Goal: Task Accomplishment & Management: Use online tool/utility

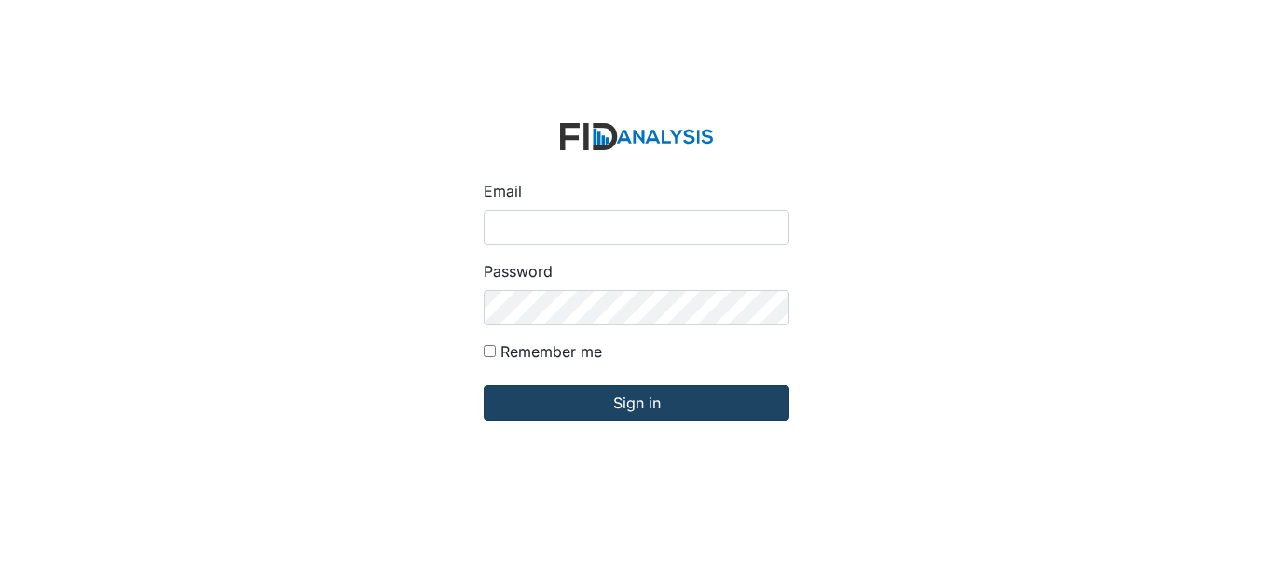
type input "ccarroll@lifeincorporated.com"
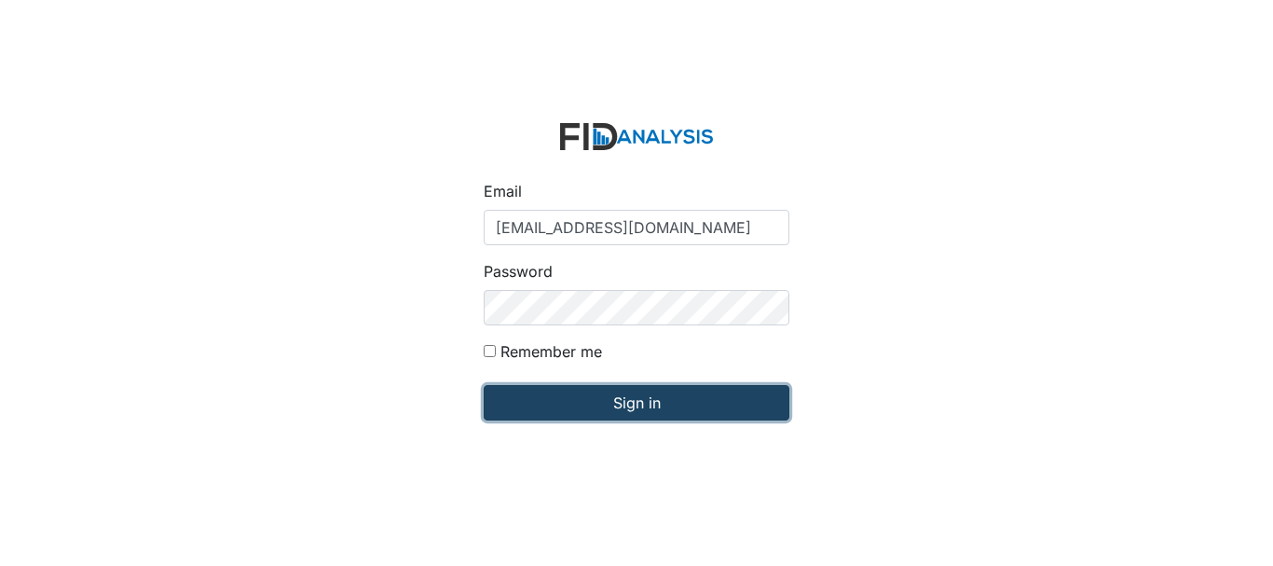
click at [638, 393] on input "Sign in" at bounding box center [637, 402] width 306 height 35
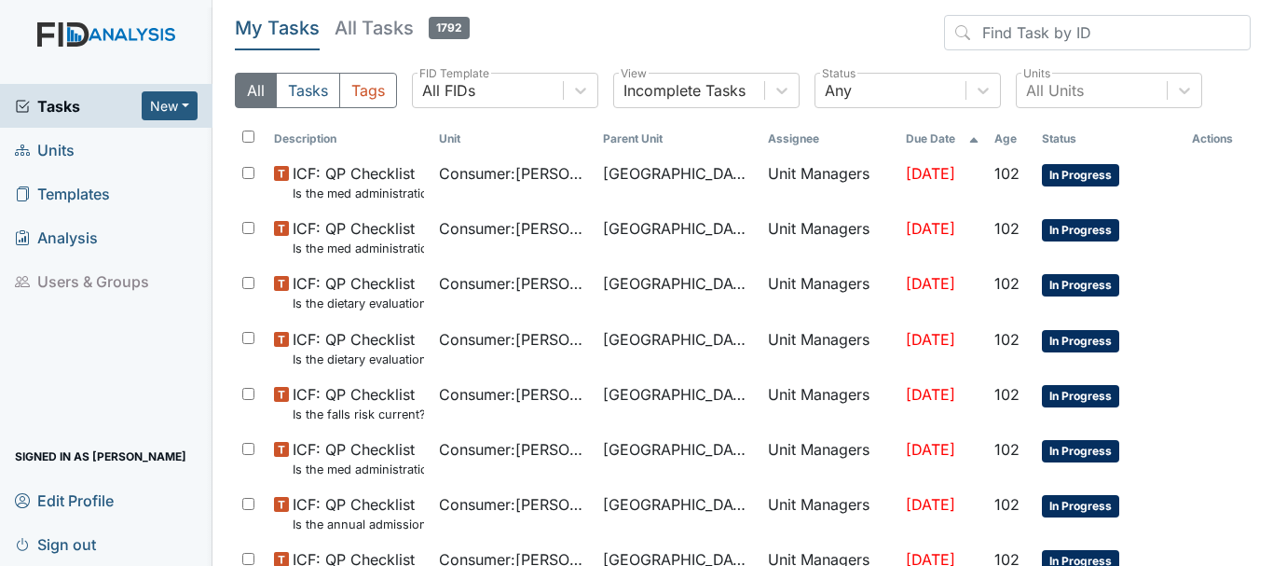
click at [76, 150] on link "Units" at bounding box center [106, 150] width 212 height 44
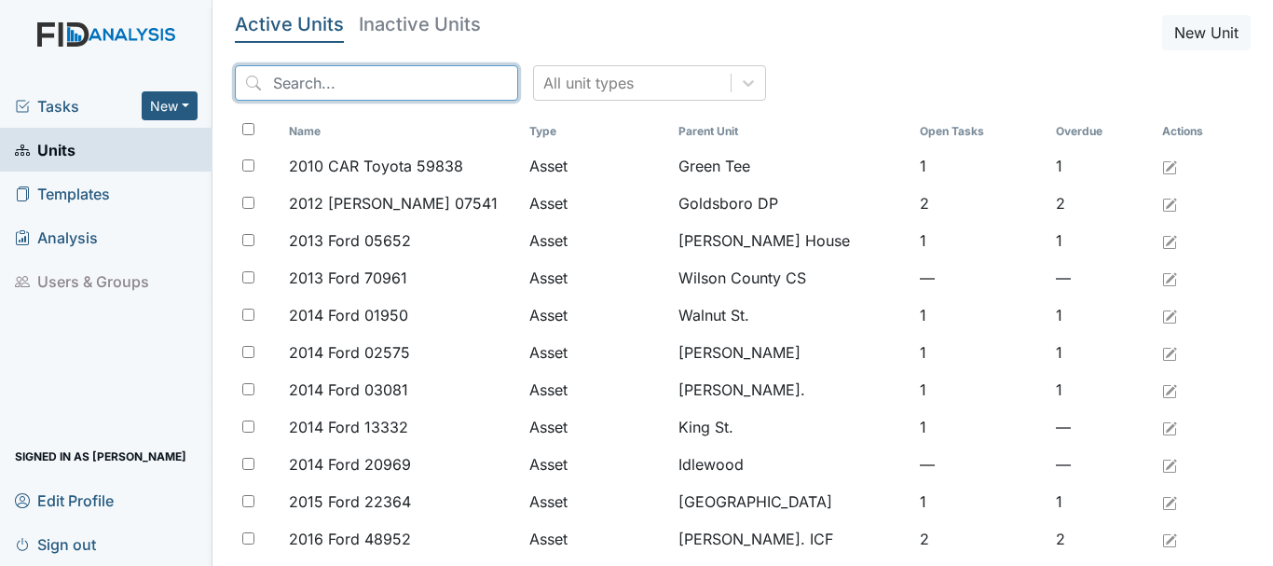
click at [302, 76] on input "search" at bounding box center [376, 82] width 283 height 35
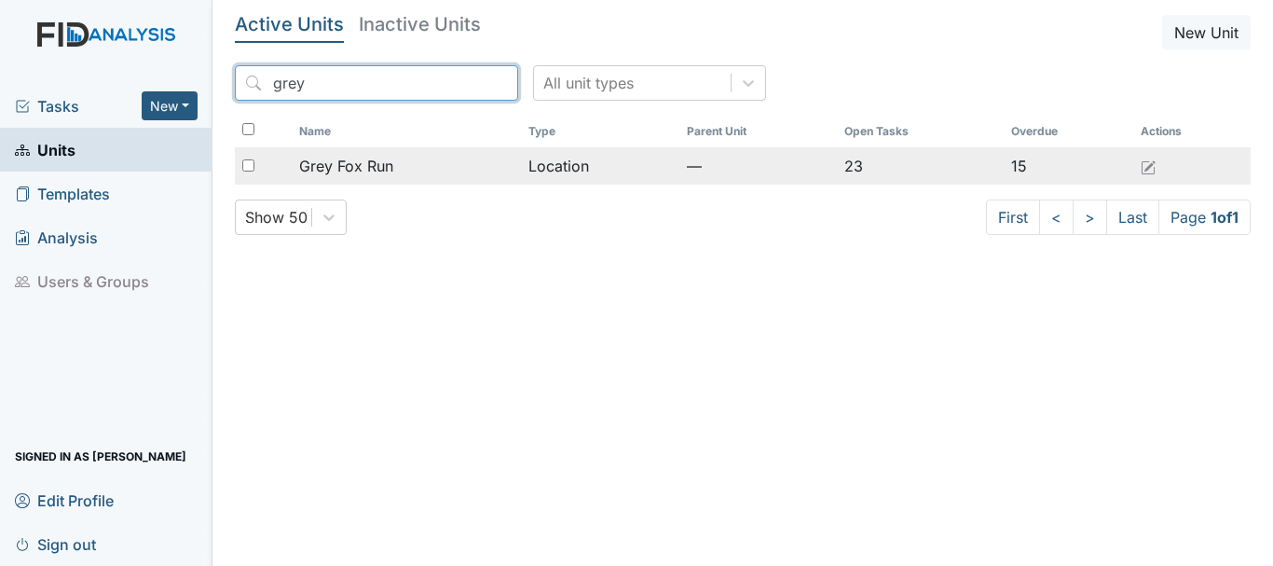
type input "grey"
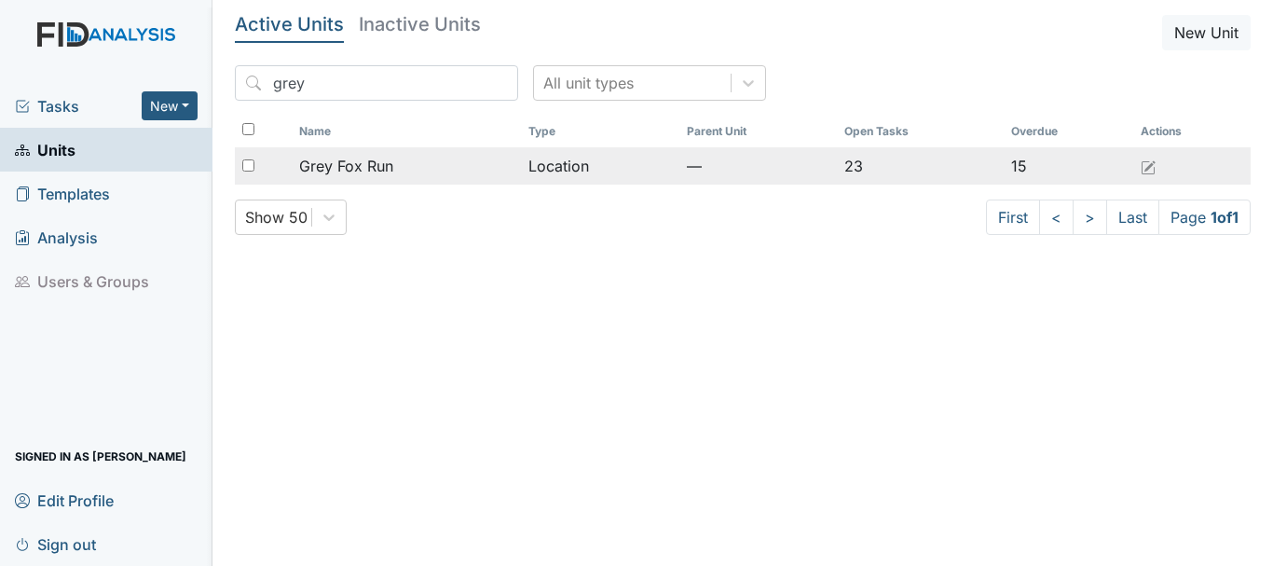
click at [362, 157] on span "Grey Fox Run" at bounding box center [346, 166] width 94 height 22
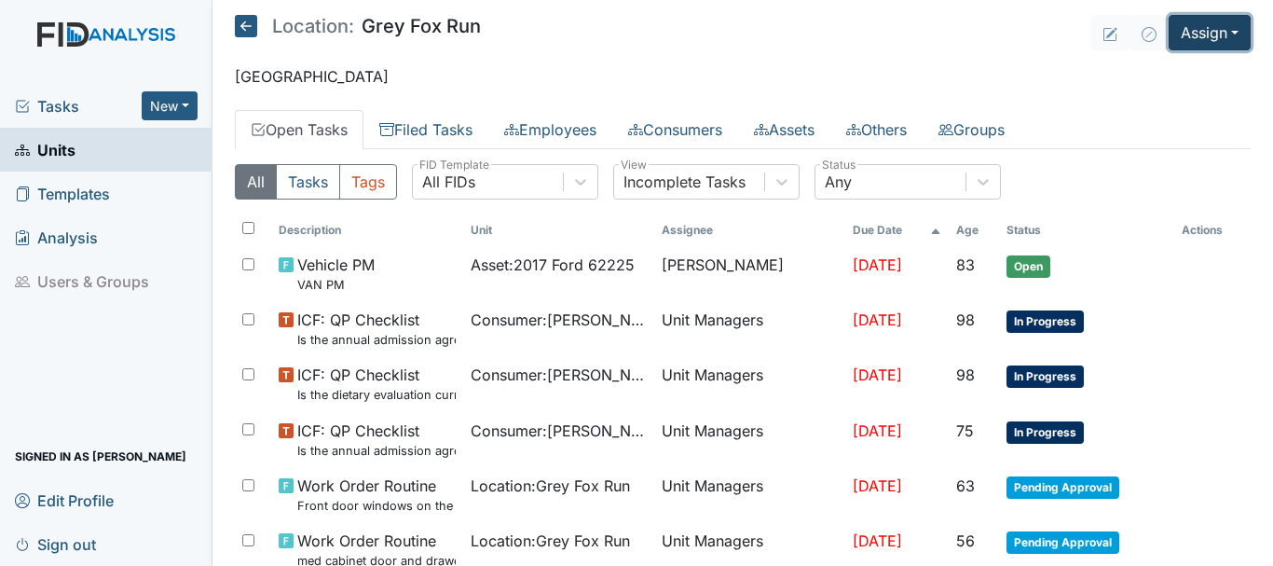
click at [1194, 26] on button "Assign" at bounding box center [1209, 32] width 82 height 35
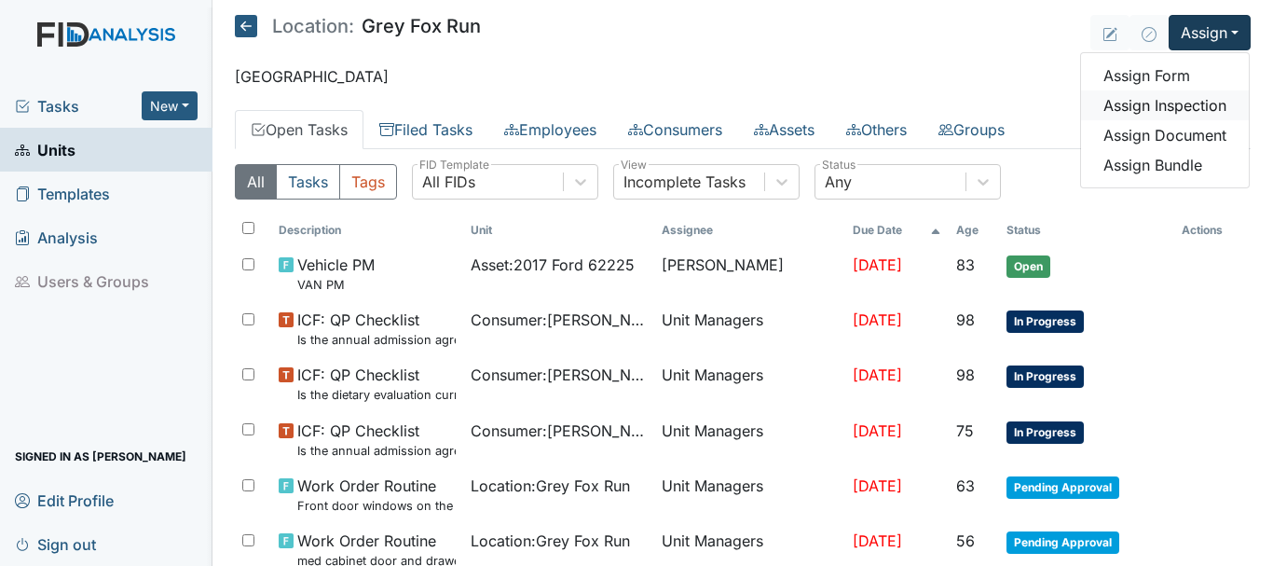
click at [1167, 102] on link "Assign Inspection" at bounding box center [1165, 105] width 168 height 30
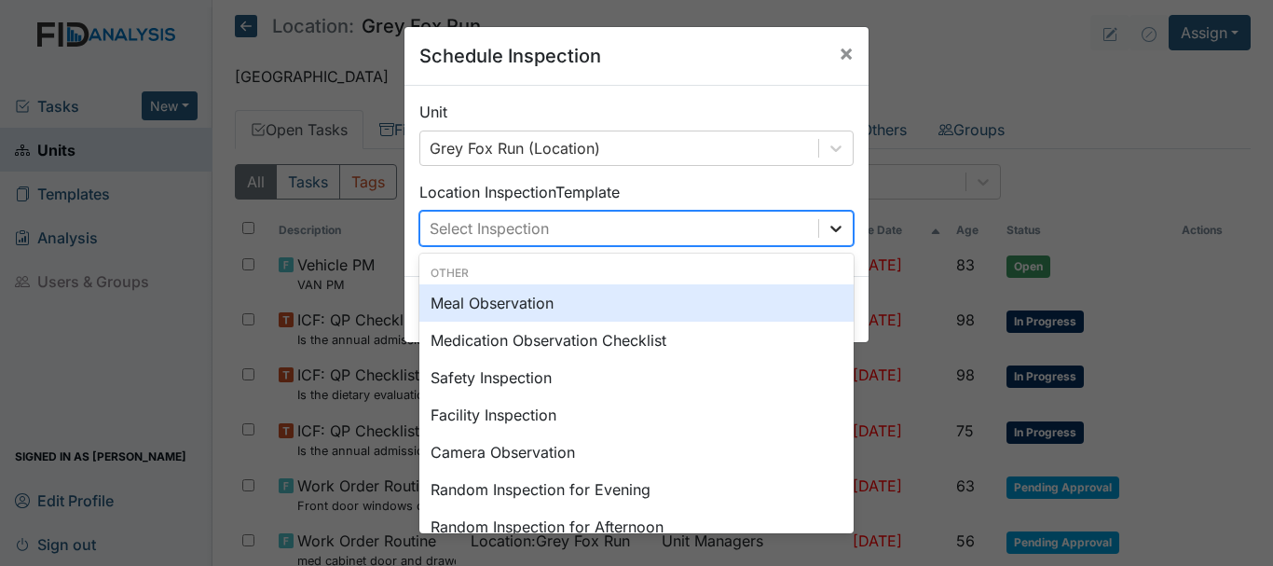
click at [830, 231] on icon at bounding box center [835, 228] width 11 height 7
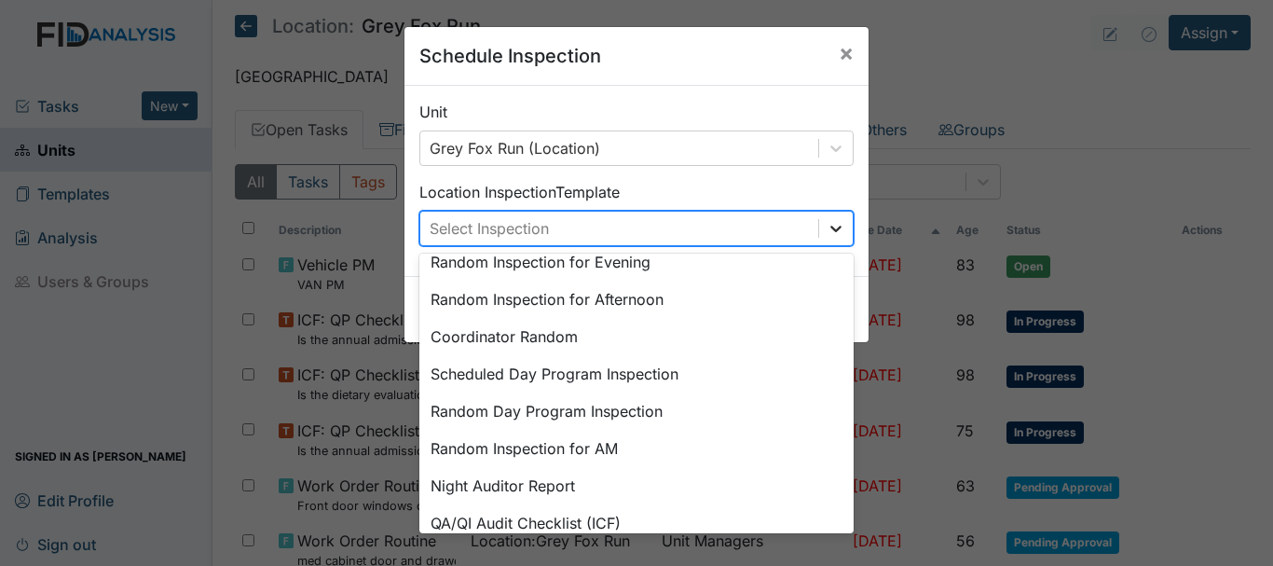
scroll to position [321, 0]
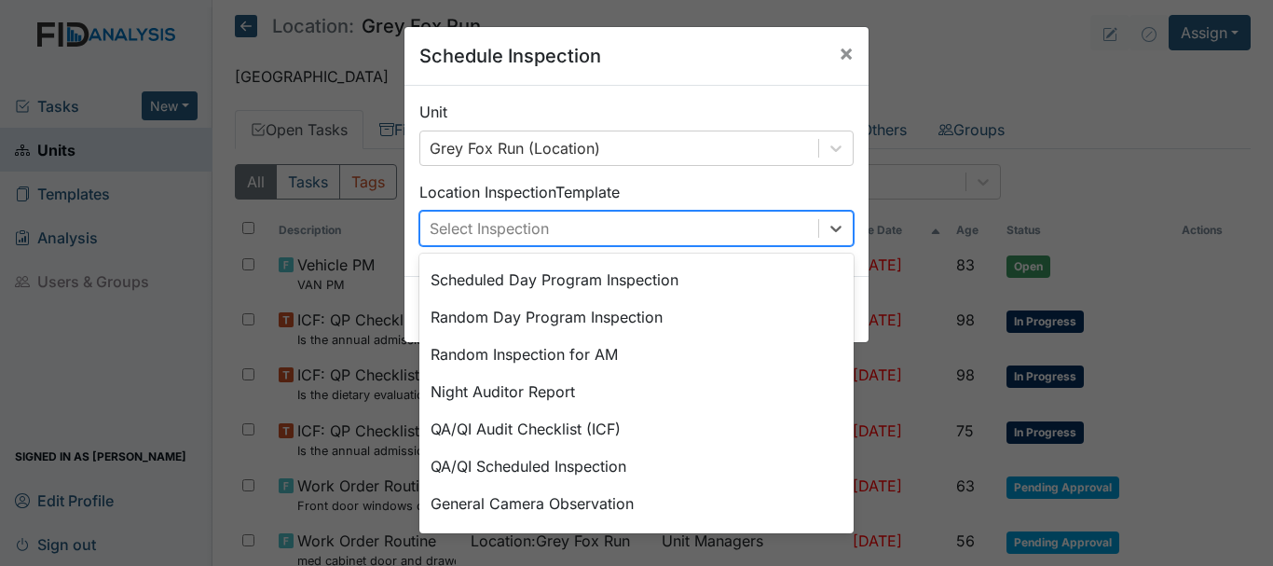
click at [510, 353] on div "Random Inspection for AM" at bounding box center [636, 353] width 434 height 37
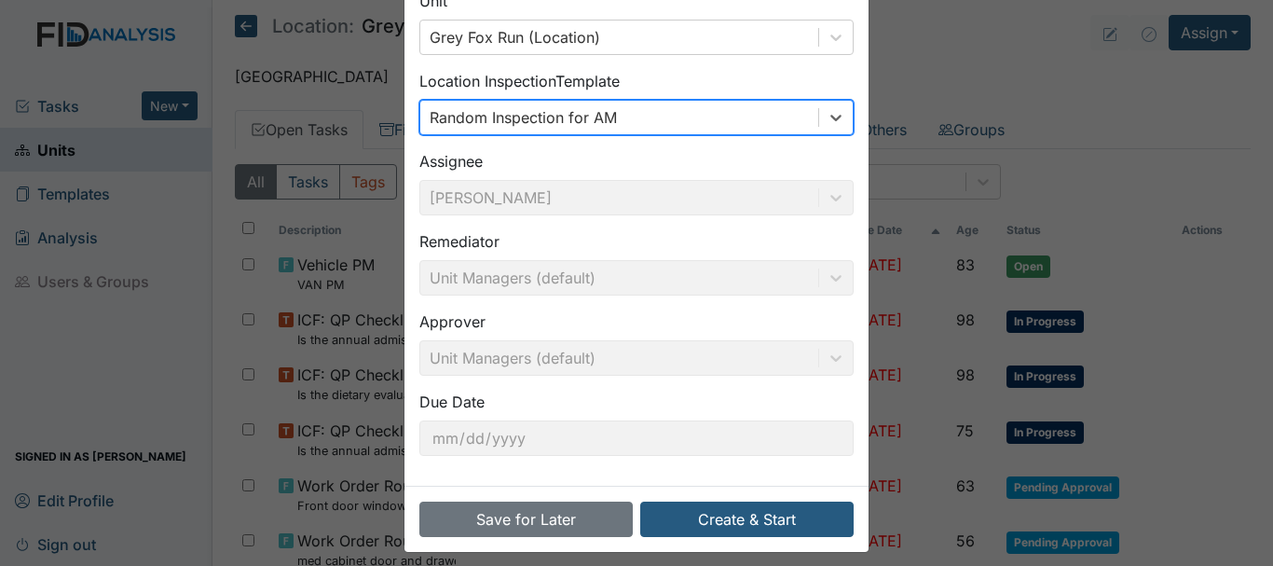
scroll to position [124, 0]
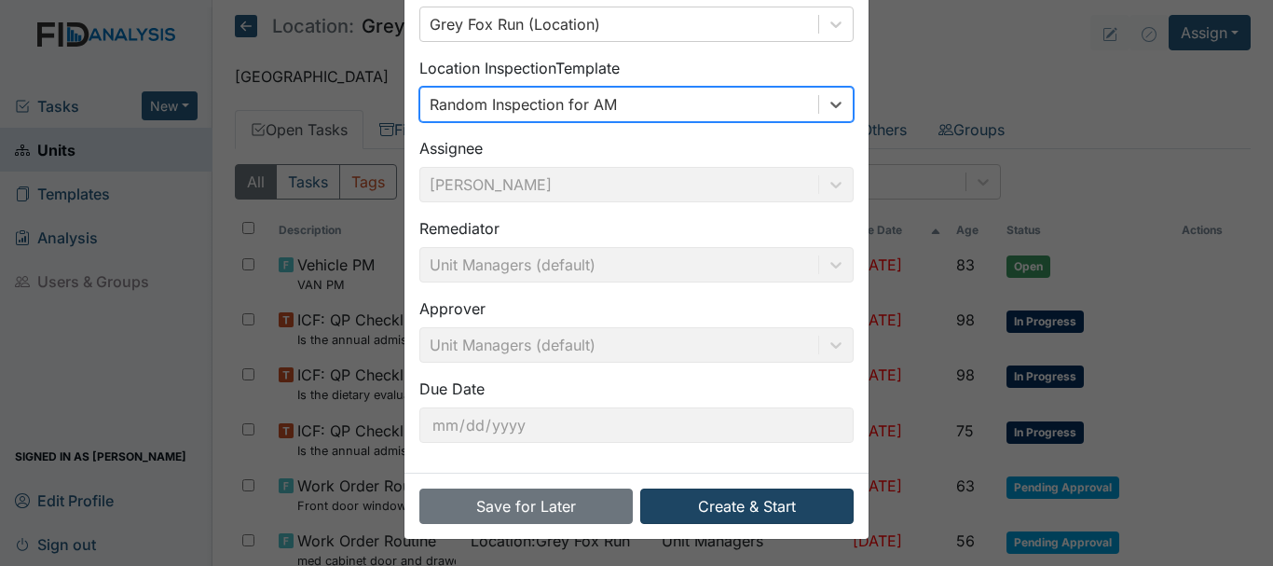
click at [712, 516] on button "Create & Start" at bounding box center [746, 505] width 213 height 35
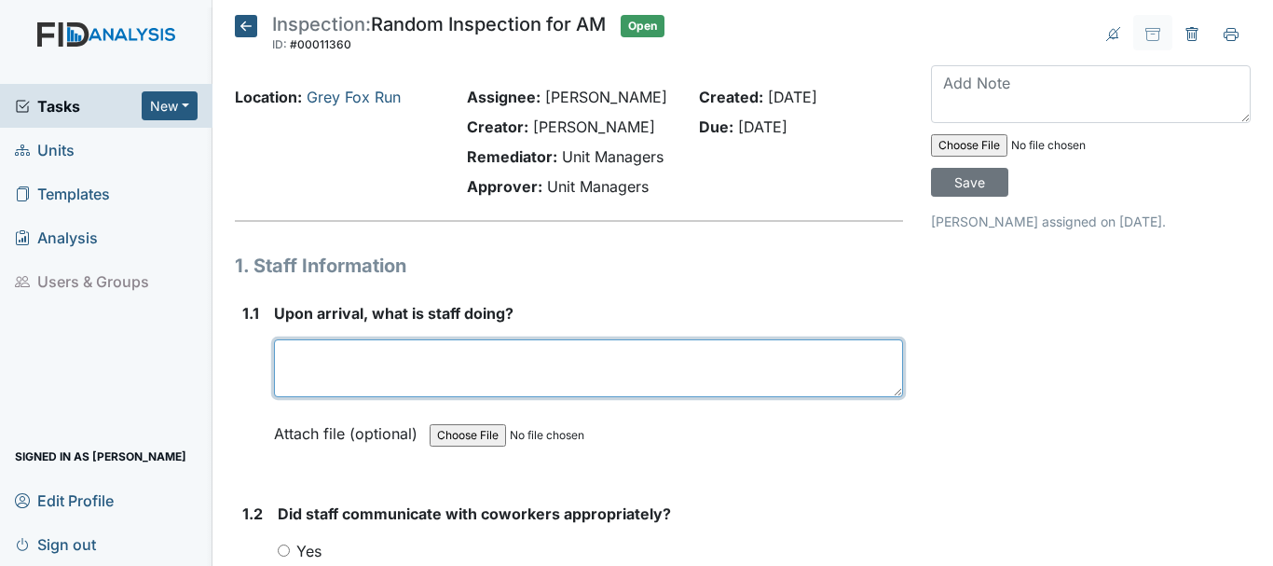
click at [393, 363] on textarea at bounding box center [588, 368] width 629 height 58
type textarea "o"
click at [343, 357] on textarea "[PERSON_NAME] was in the kitchen perpare breakfast," at bounding box center [588, 368] width 629 height 58
click at [593, 358] on textarea "one was in the kitchen perpare breakfast," at bounding box center [588, 368] width 629 height 58
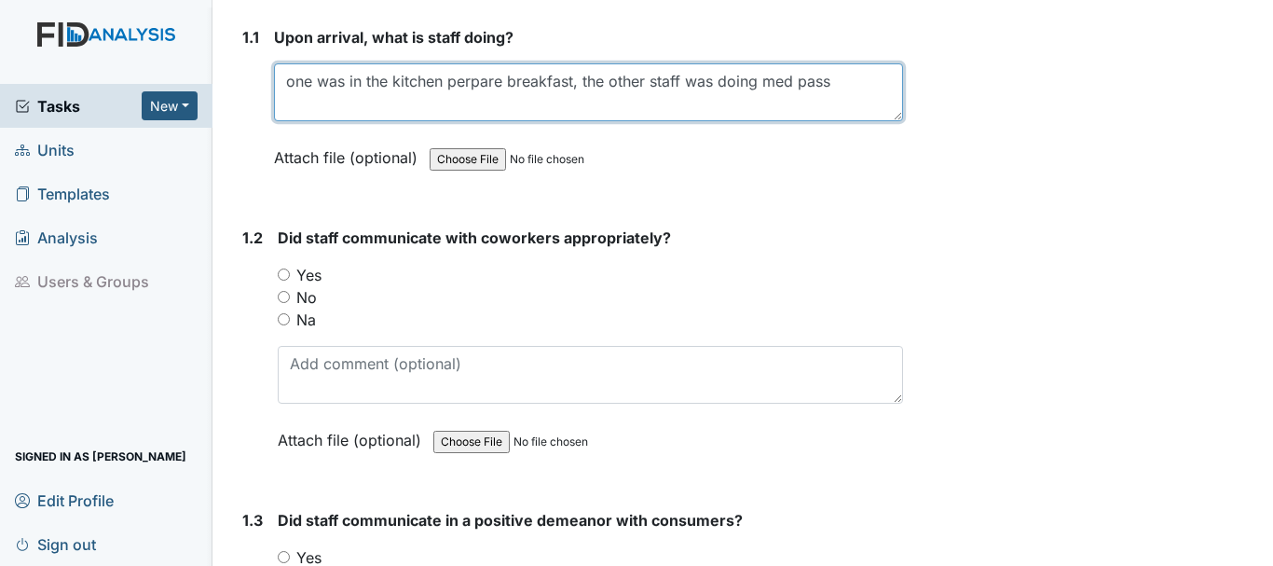
scroll to position [289, 0]
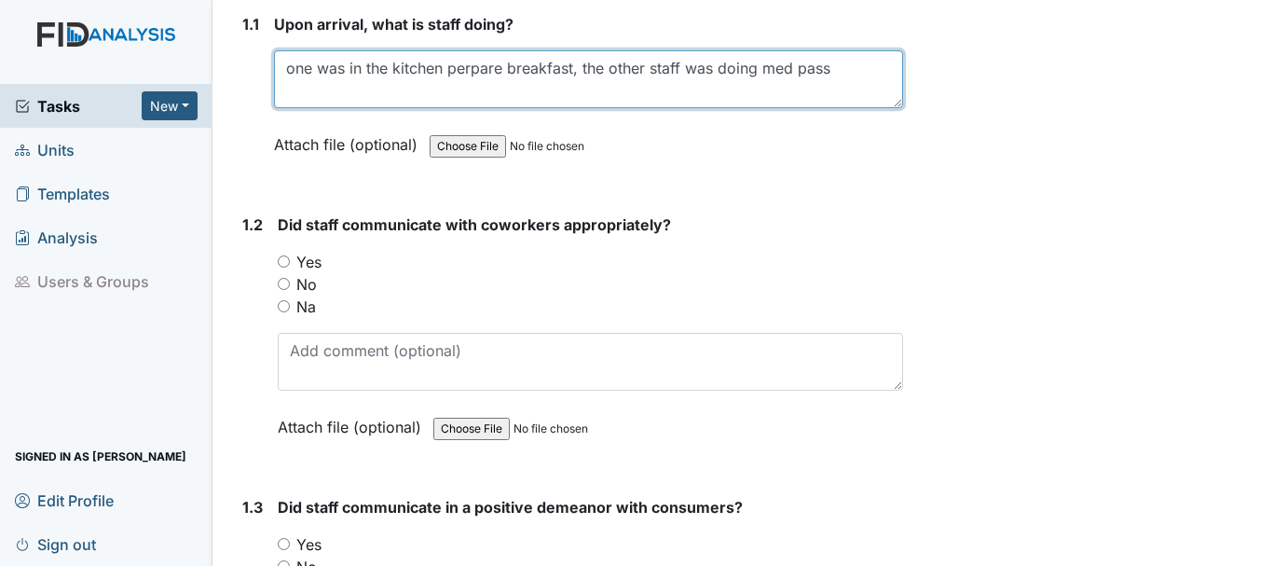
type textarea "one was in the kitchen perpare breakfast, the other staff was doing med pass"
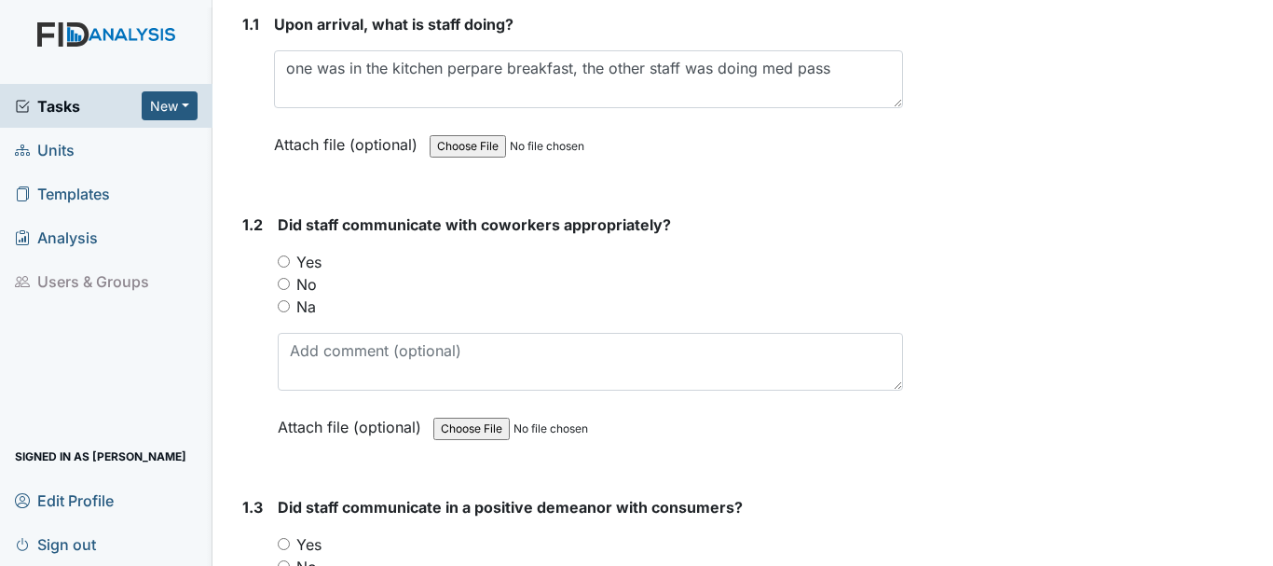
click at [280, 260] on input "Yes" at bounding box center [284, 261] width 12 height 12
radio input "true"
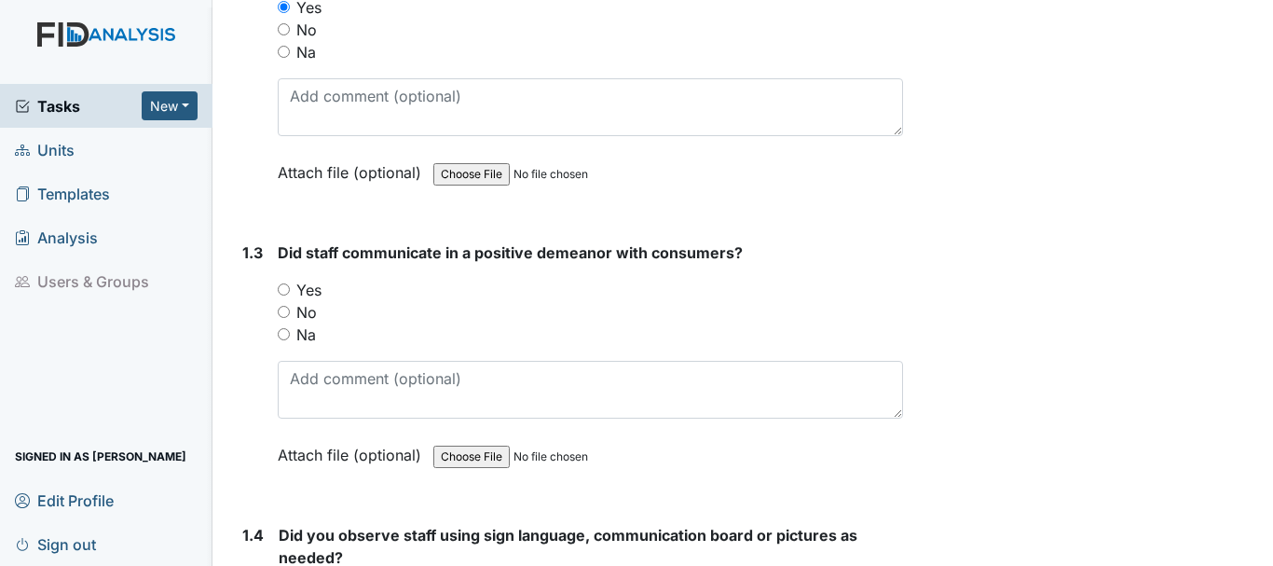
scroll to position [557, 0]
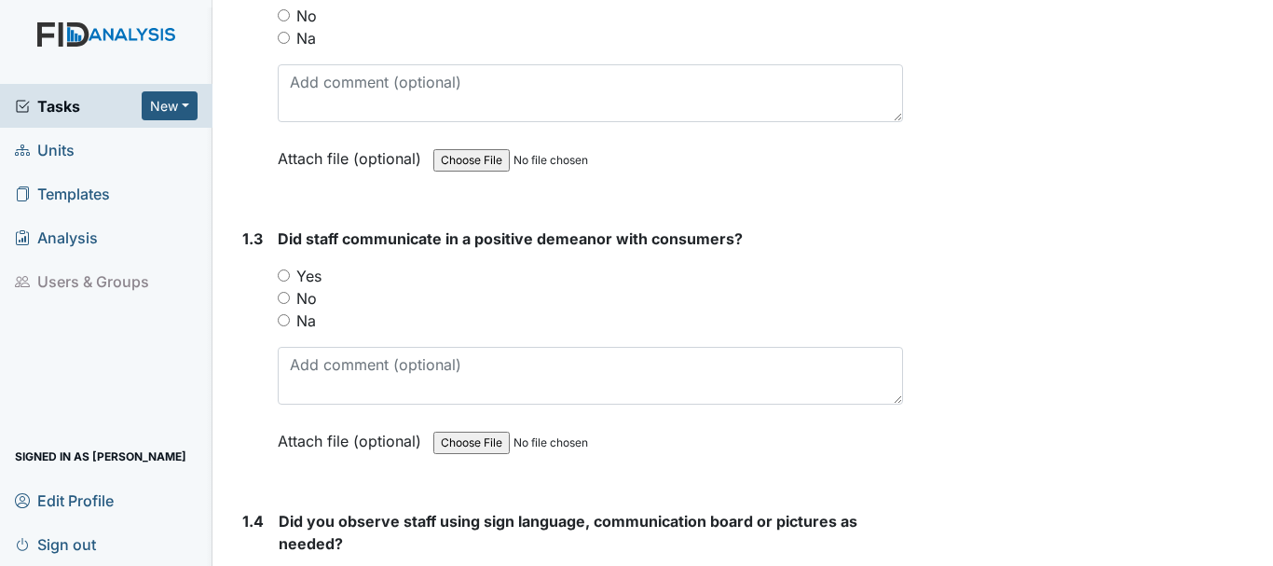
click at [283, 275] on input "Yes" at bounding box center [284, 275] width 12 height 12
radio input "true"
